Goal: Find specific page/section: Find specific page/section

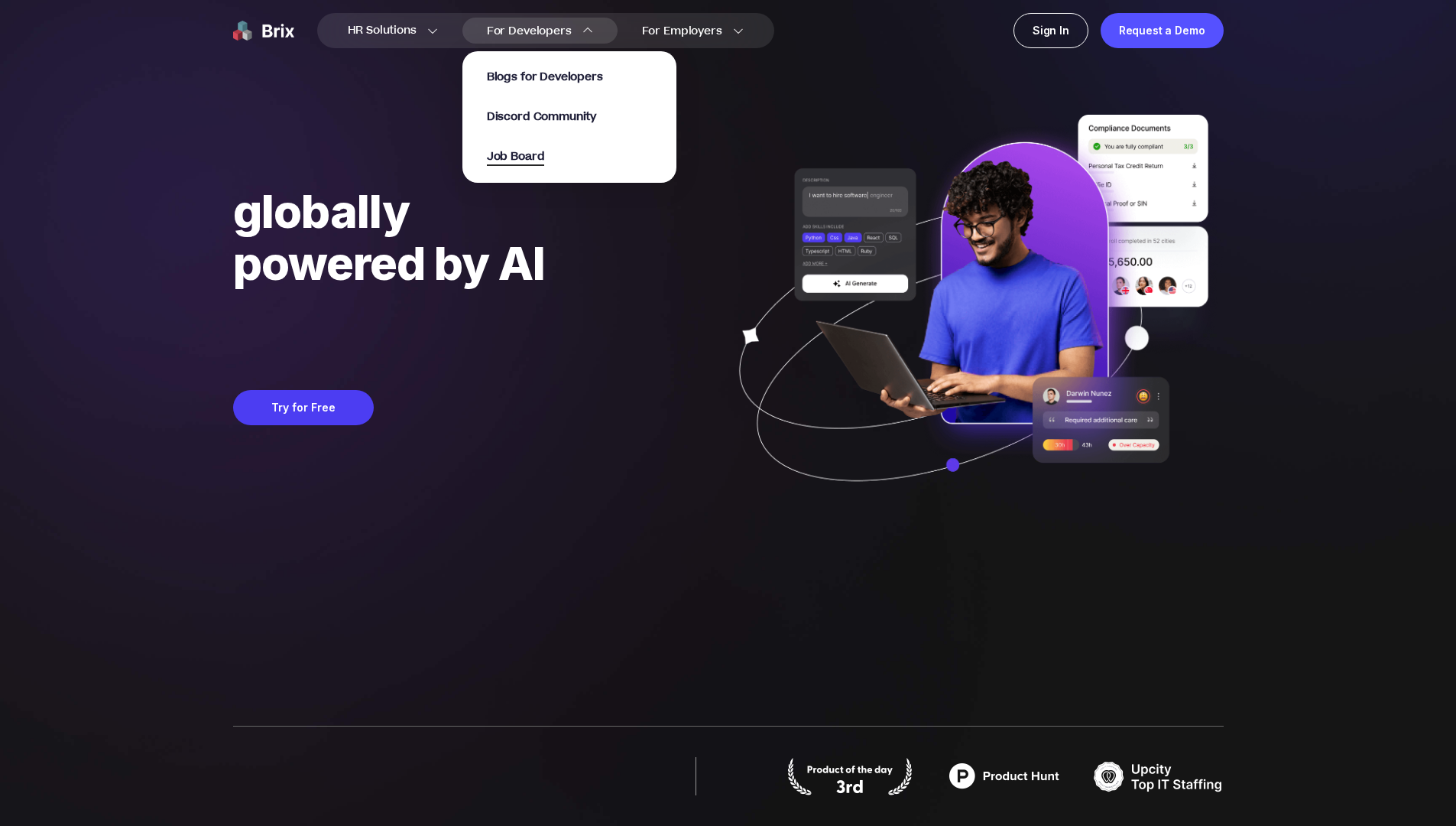
click at [528, 156] on span "Job Board" at bounding box center [516, 157] width 58 height 18
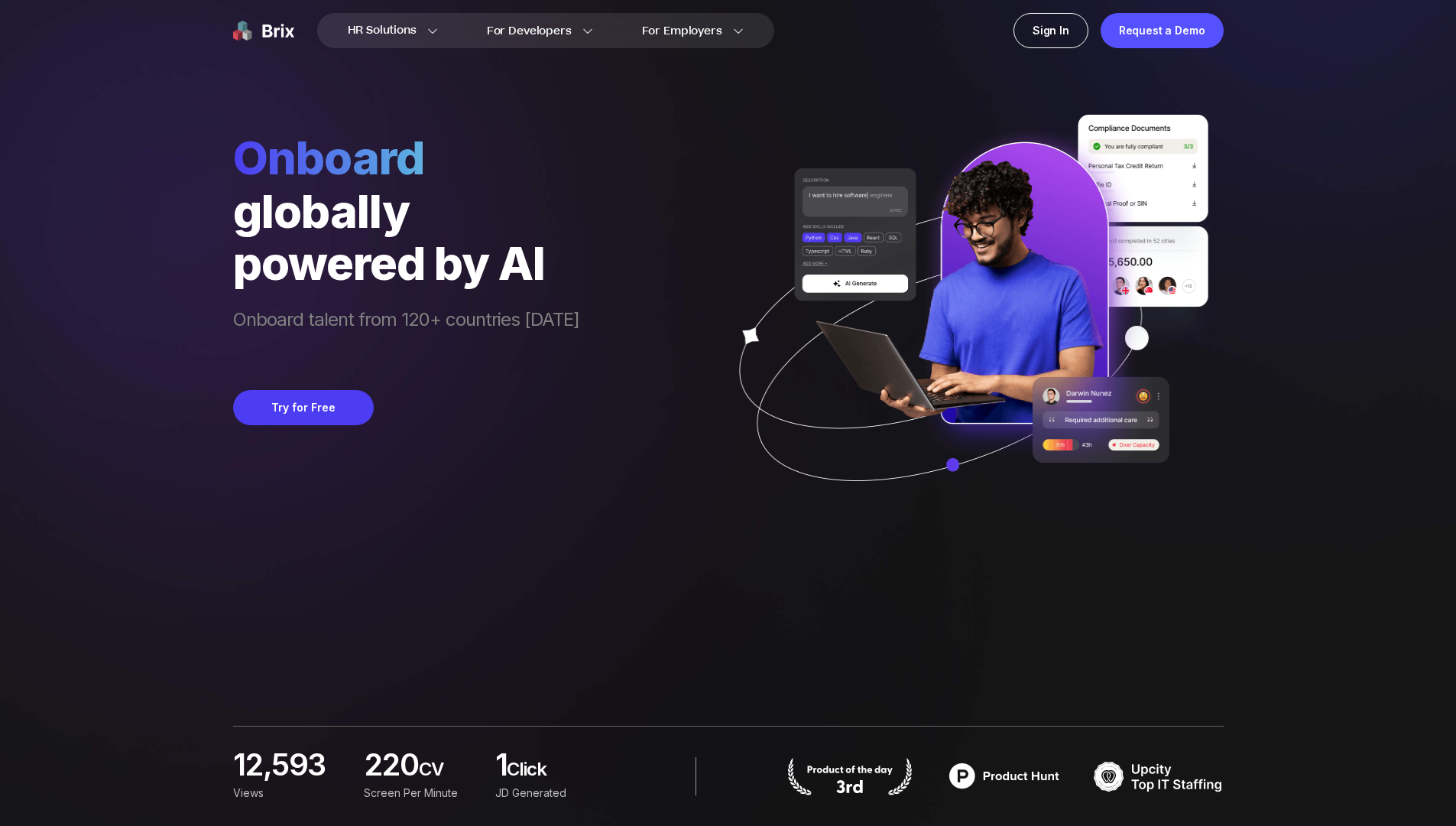
click at [1274, 351] on div "HR Solutions HR Solutions Recruiter HR Assistant Global Talent Network Onboardi…" at bounding box center [728, 413] width 1383 height 826
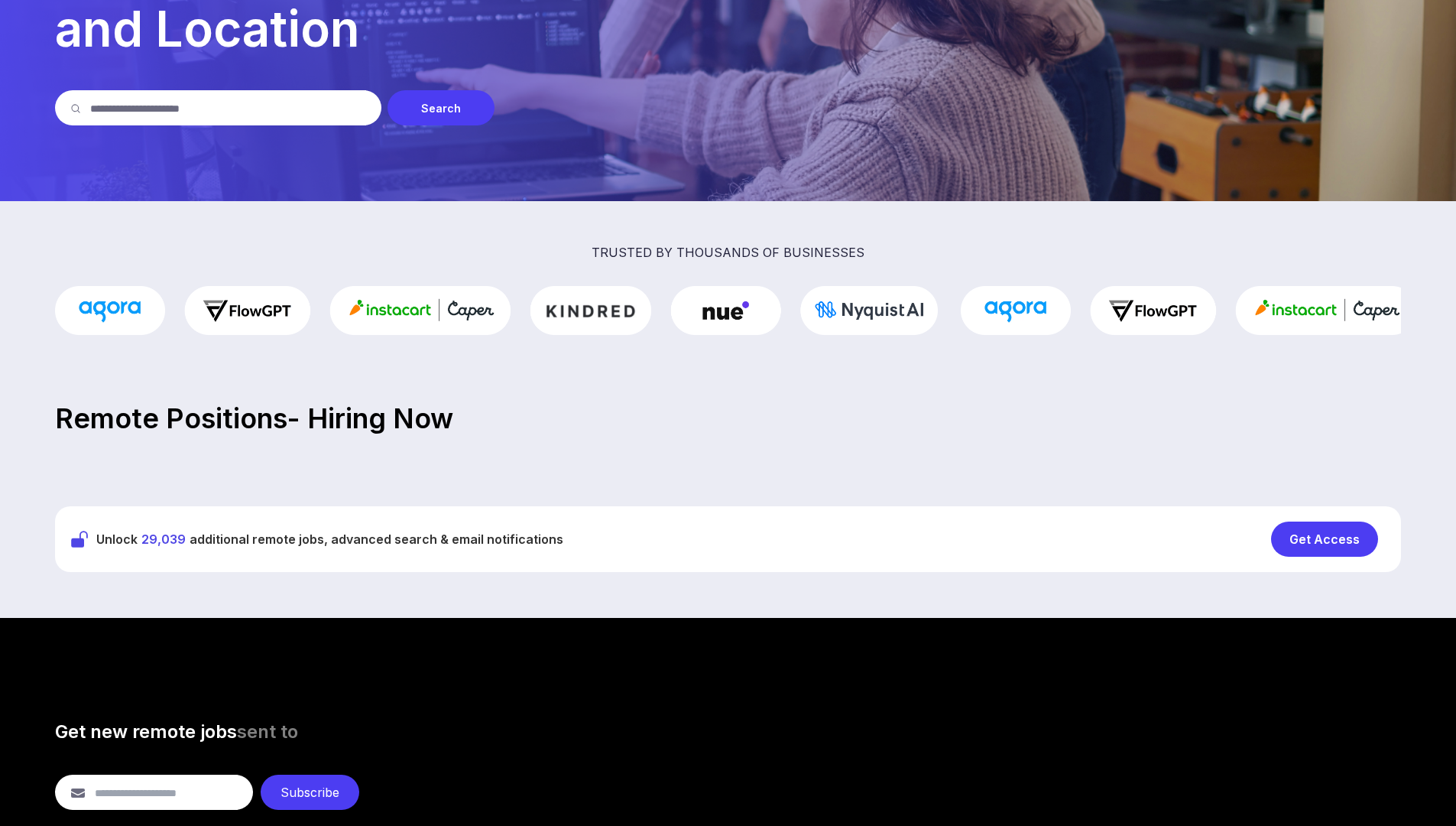
scroll to position [87, 0]
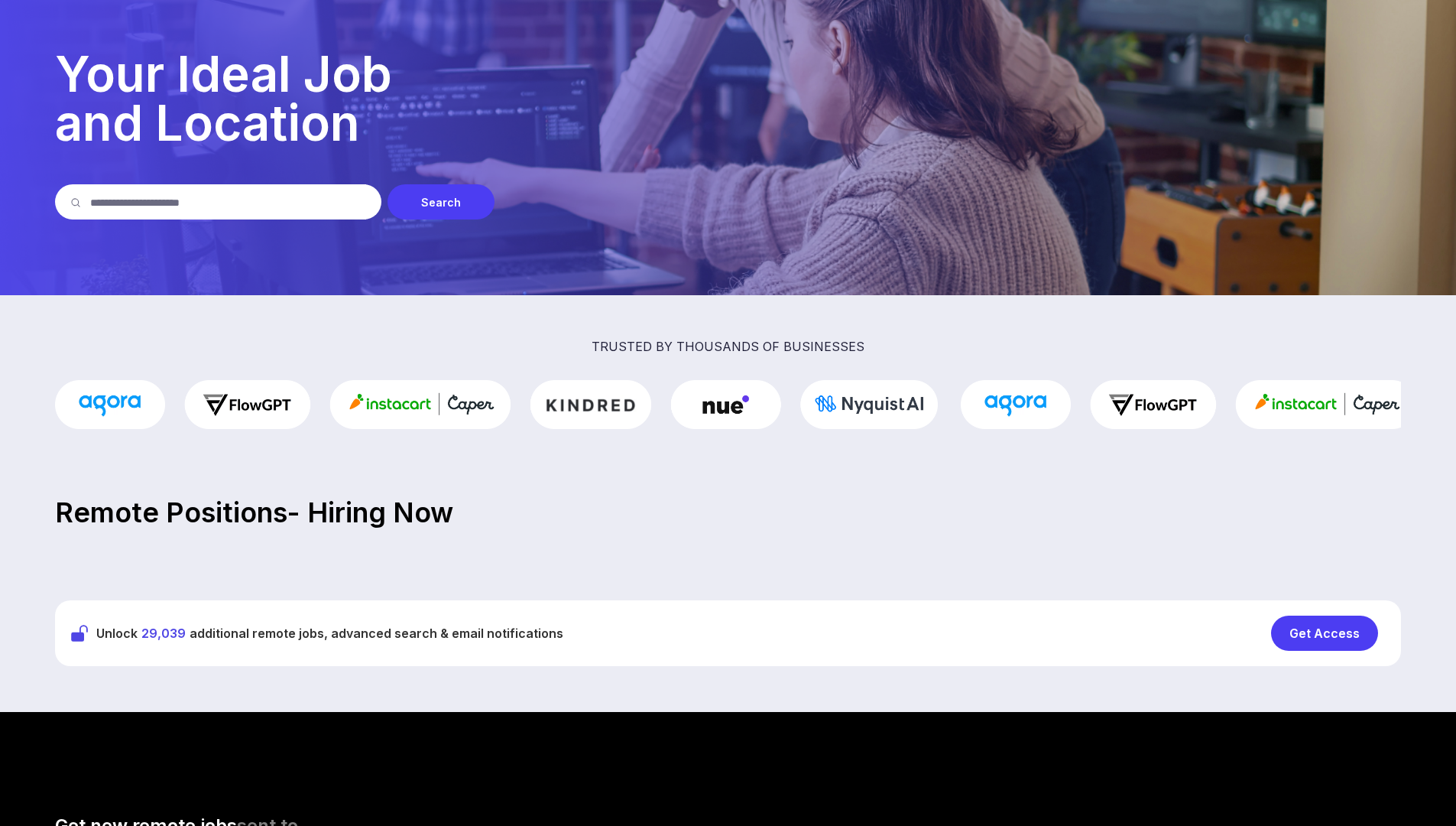
click at [1332, 640] on div "Get Access" at bounding box center [1325, 633] width 107 height 35
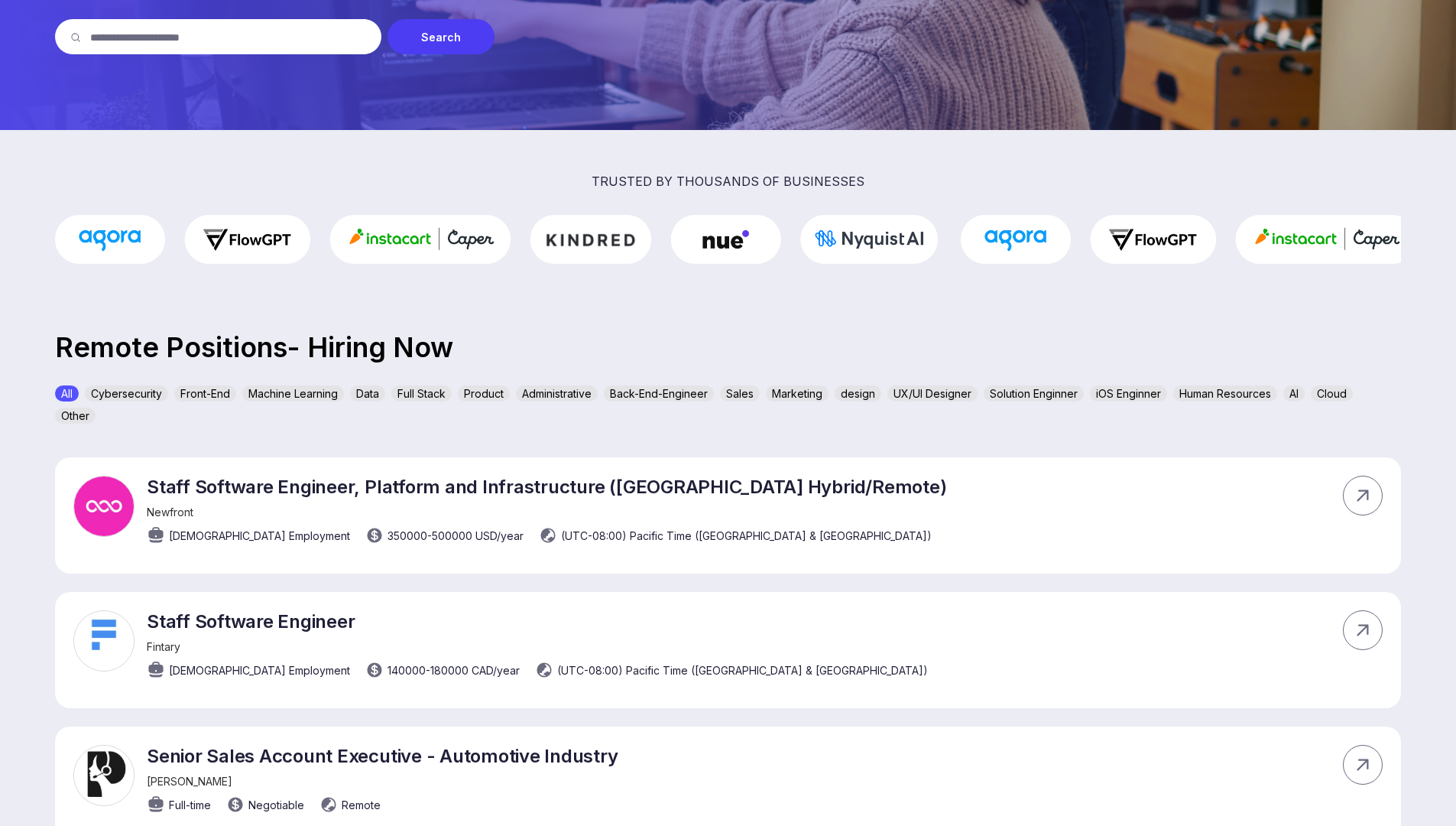
scroll to position [388, 0]
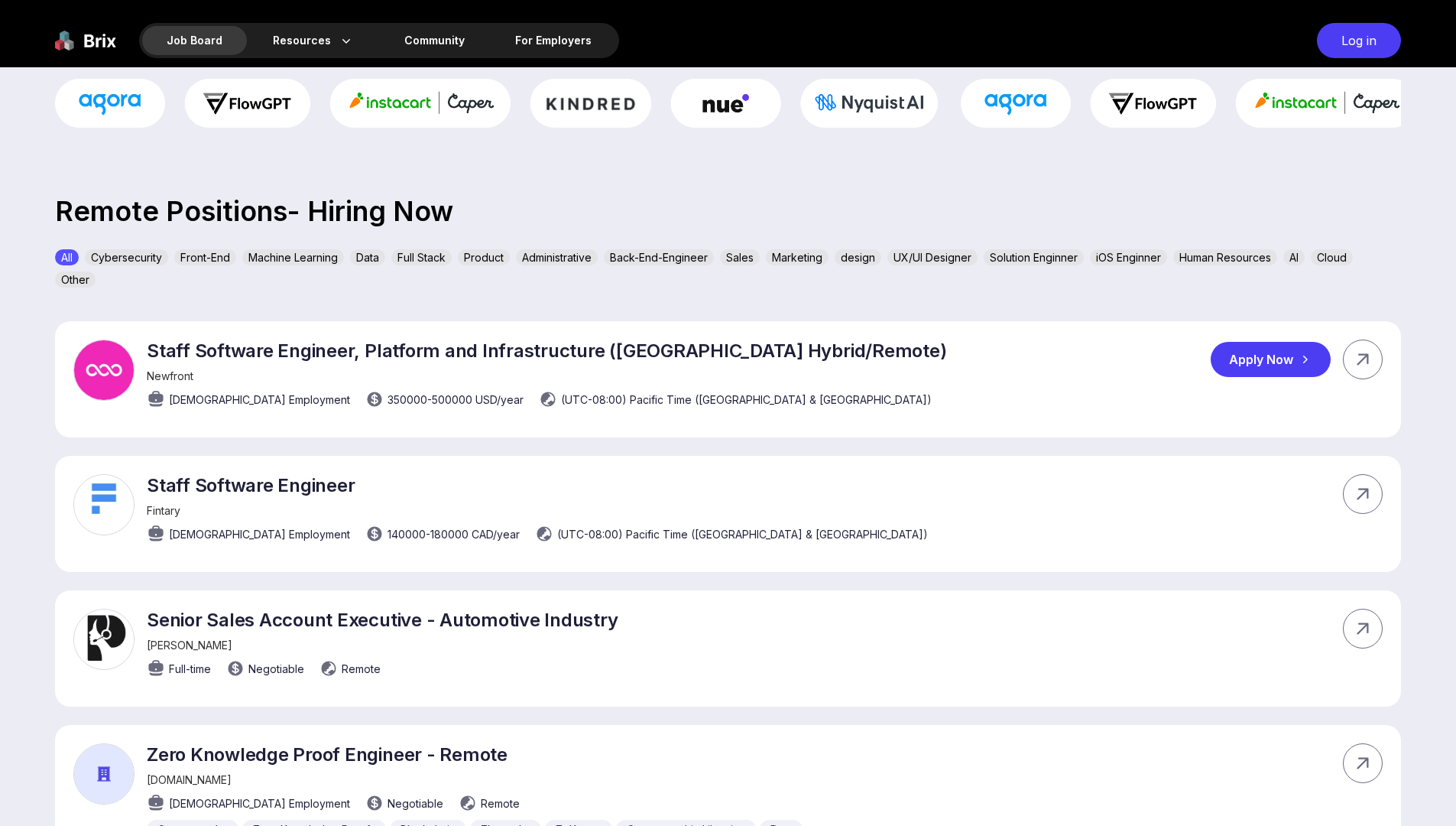
click at [101, 357] on img at bounding box center [104, 370] width 61 height 61
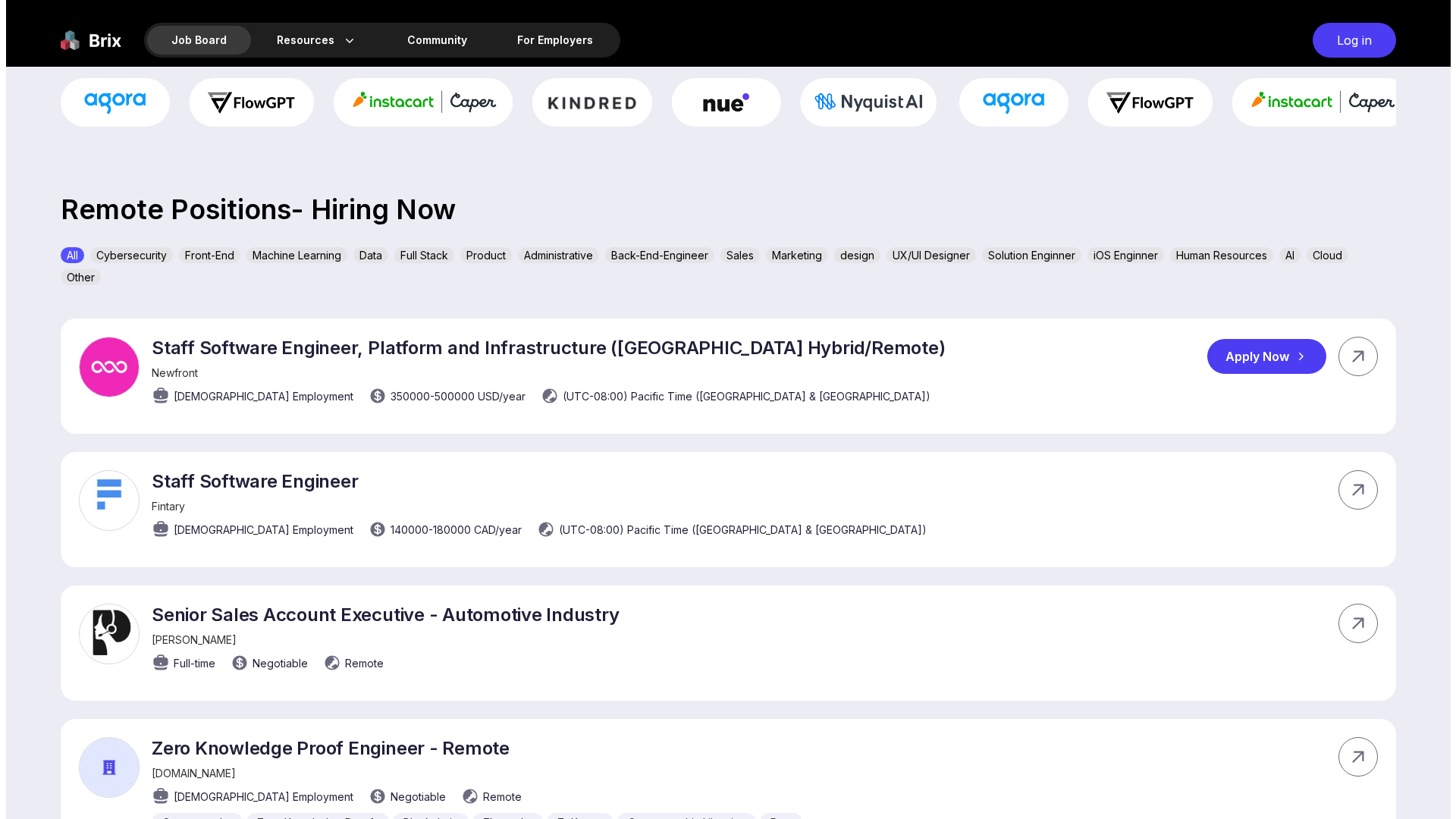
scroll to position [0, 0]
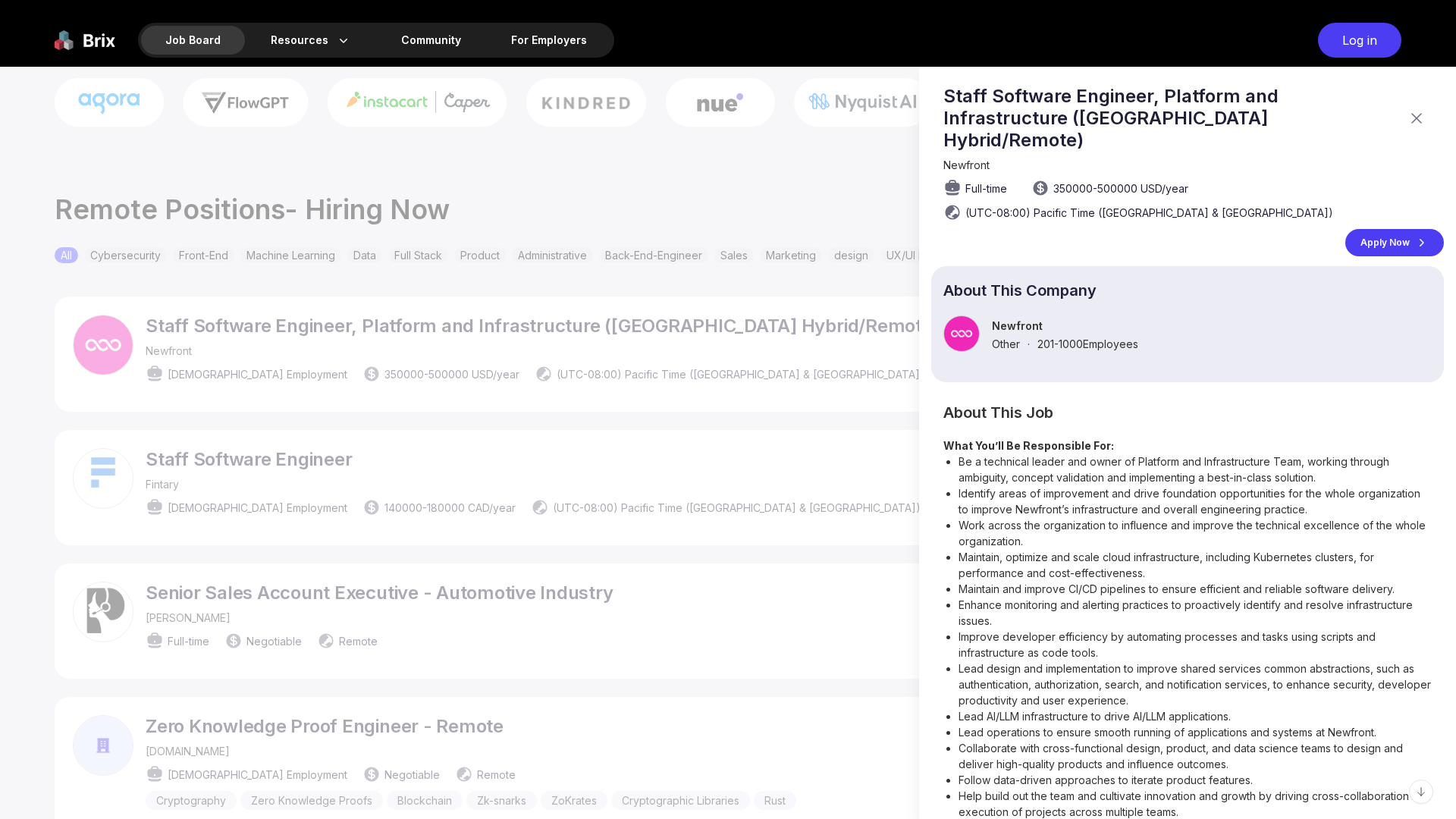
click at [1413, 114] on icon at bounding box center [1417, 119] width 9 height 9
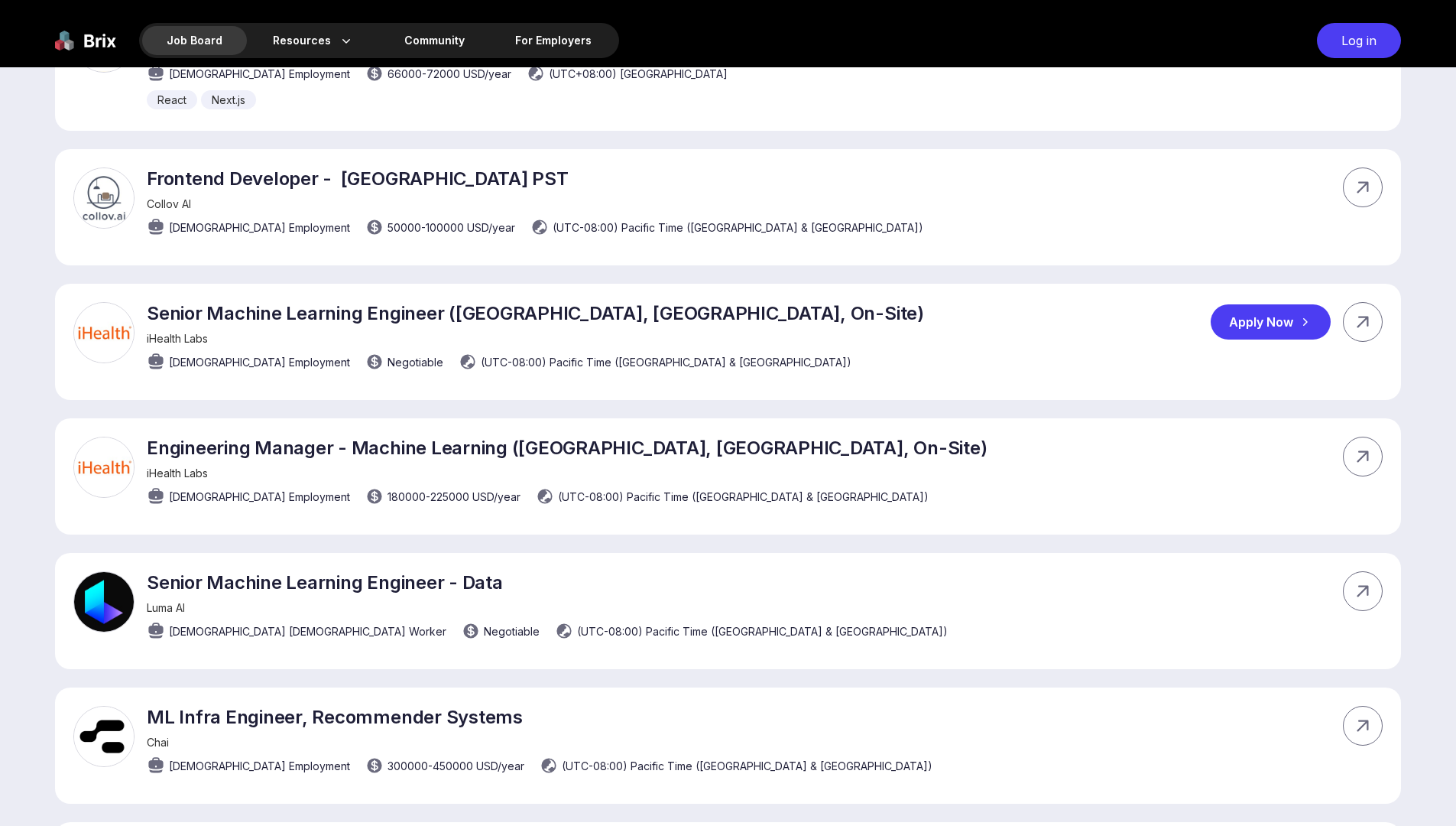
scroll to position [3193, 0]
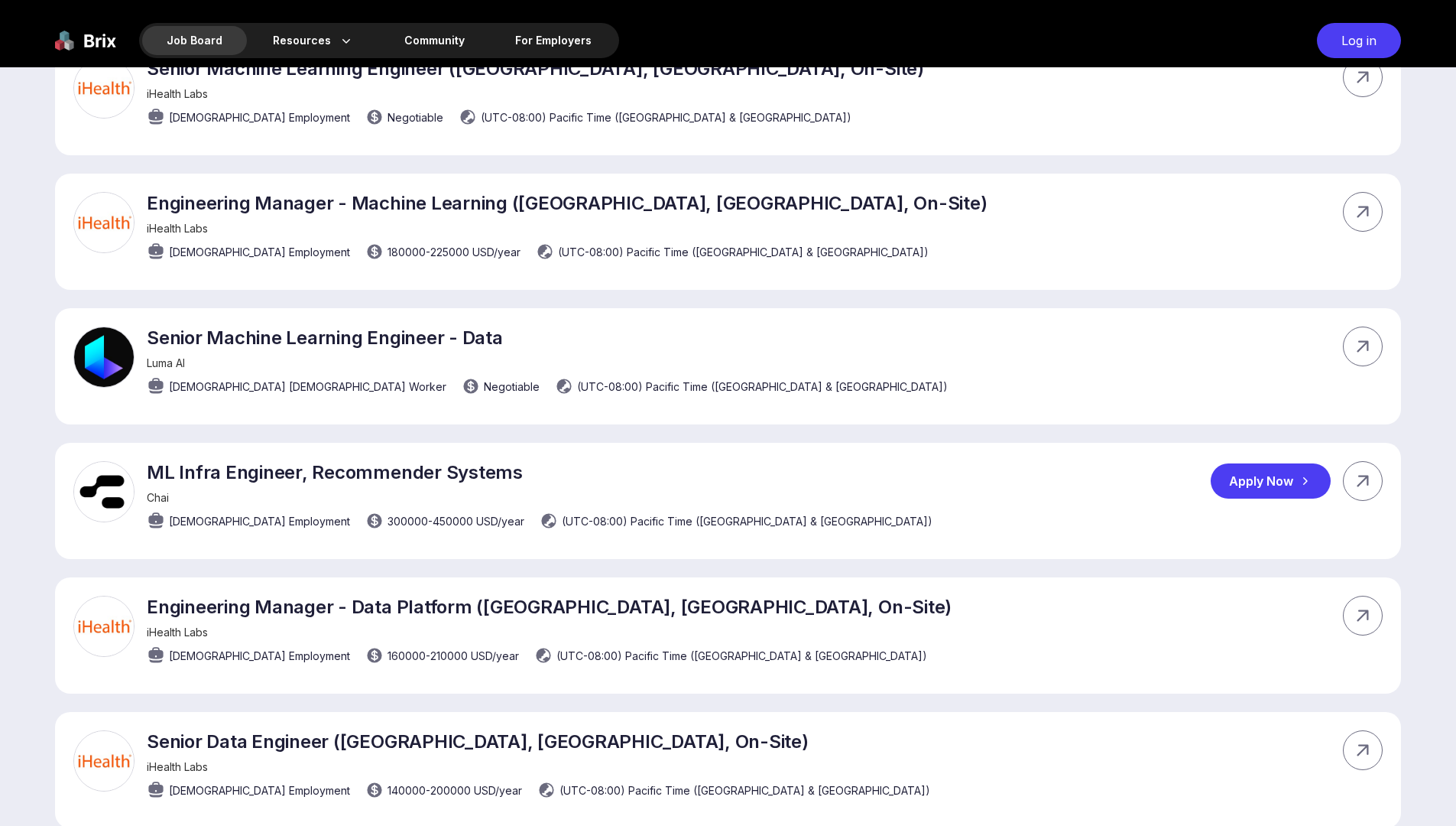
click at [107, 497] on img at bounding box center [104, 491] width 61 height 61
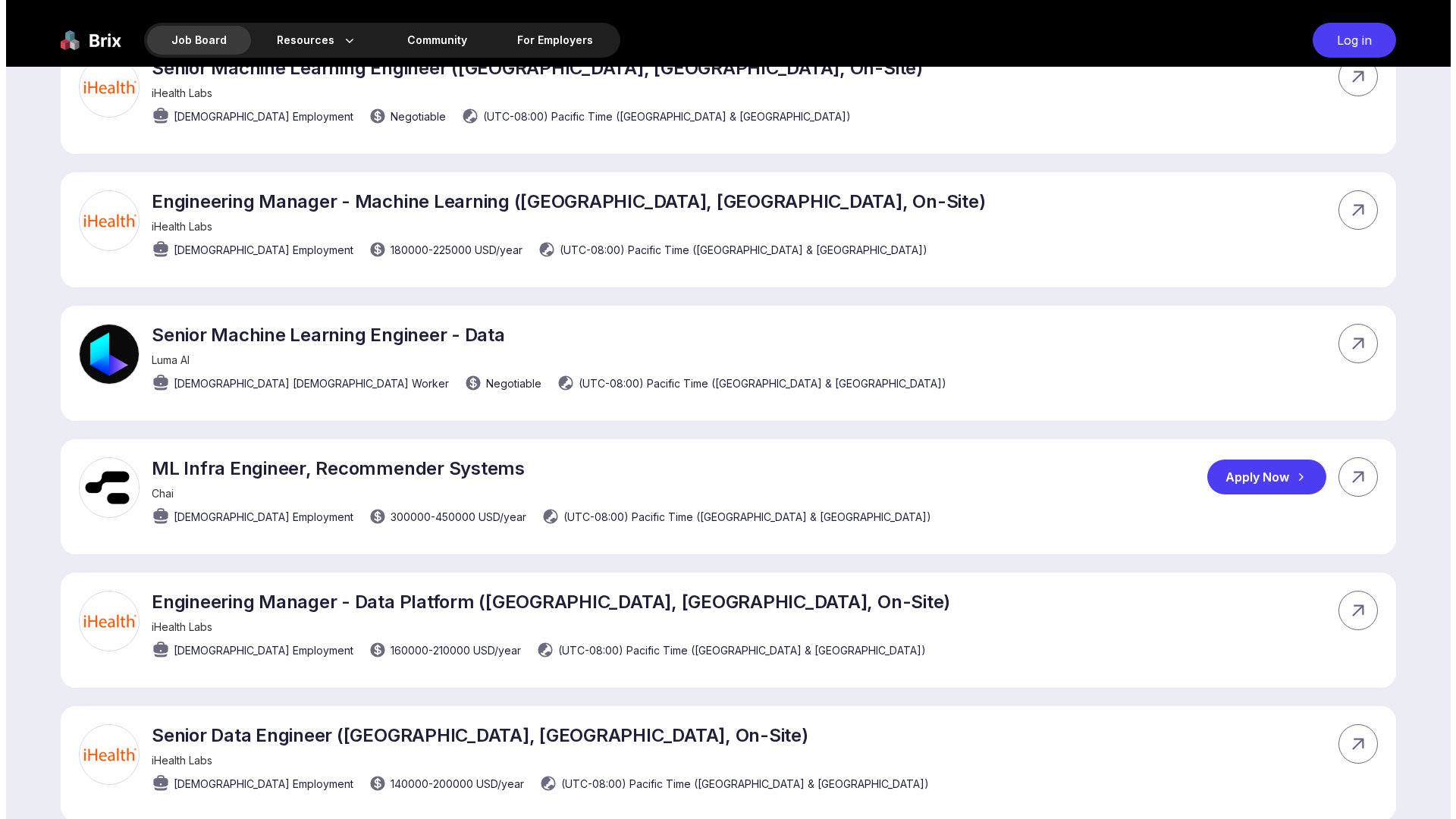
scroll to position [0, 0]
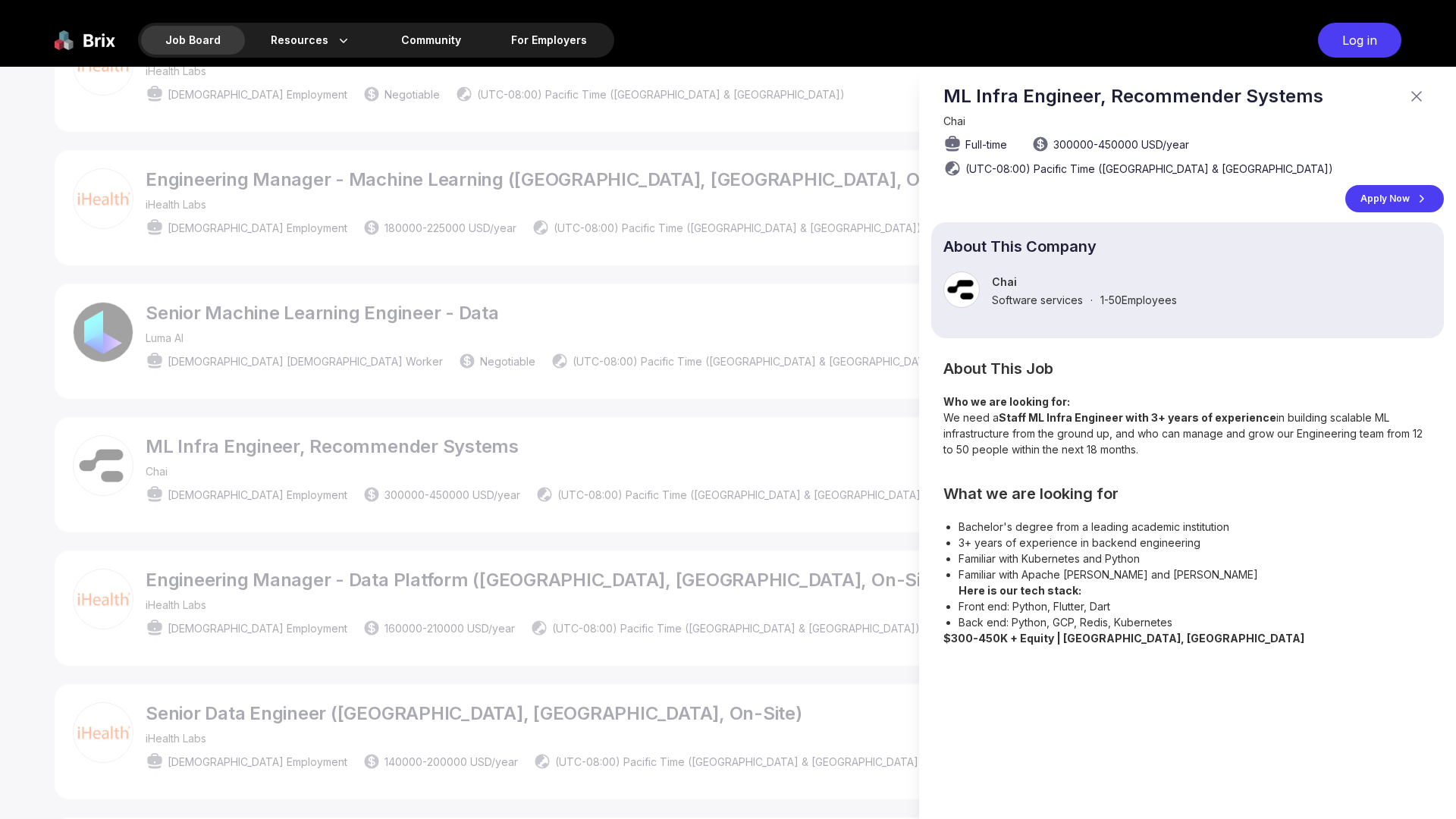
click at [1410, 95] on icon at bounding box center [1416, 96] width 18 height 18
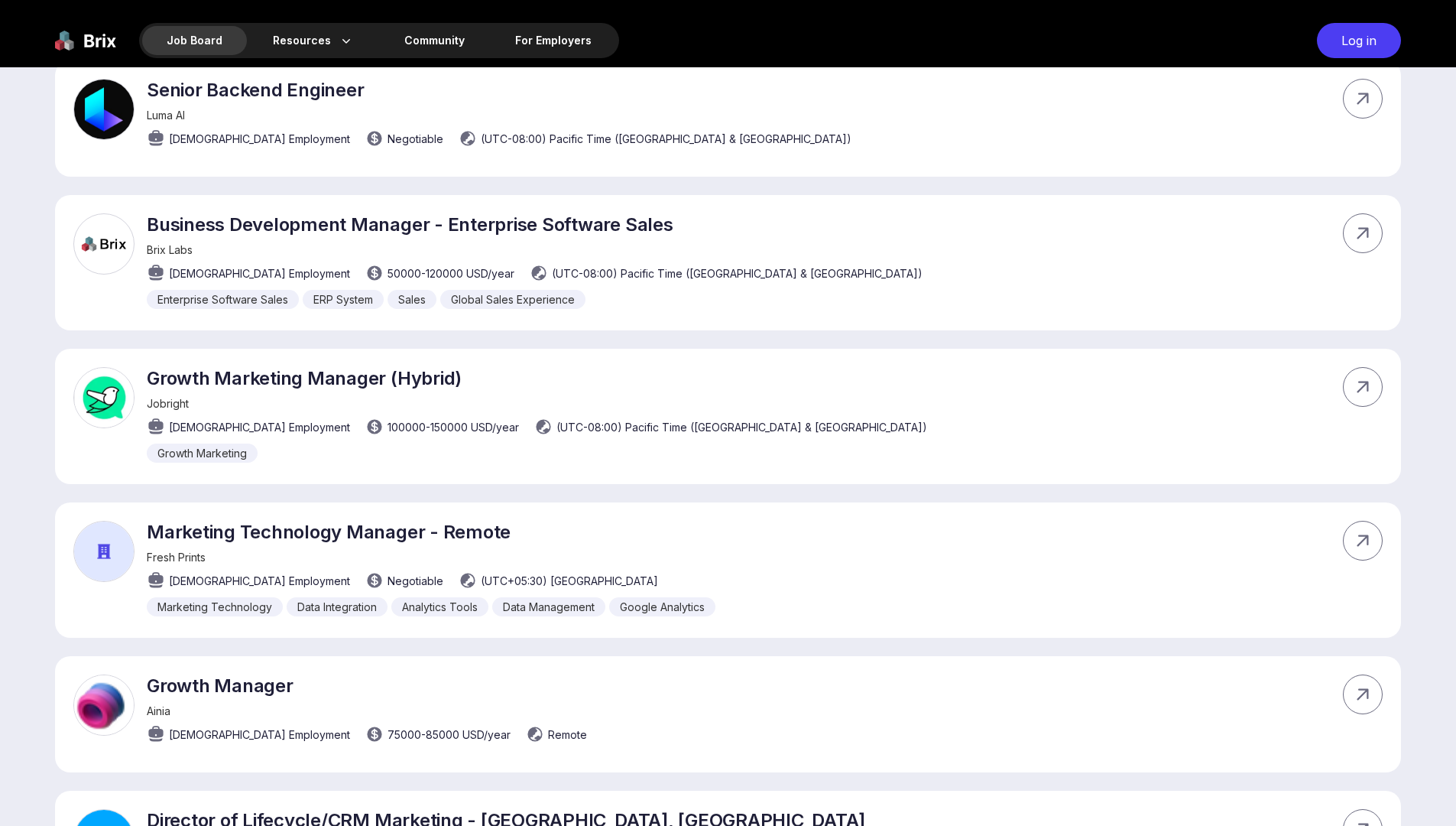
scroll to position [7487, 0]
